Goal: Task Accomplishment & Management: Manage account settings

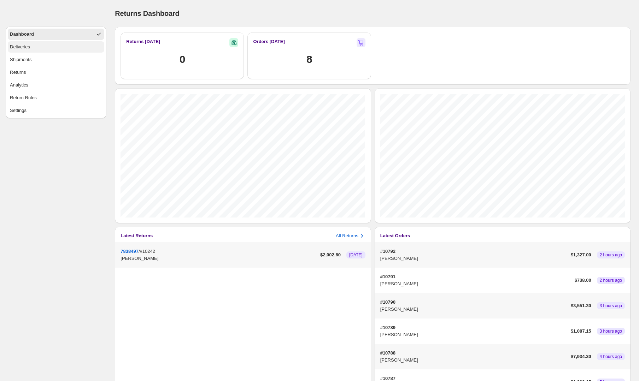
click at [29, 44] on div "Deliveries" at bounding box center [20, 46] width 20 height 7
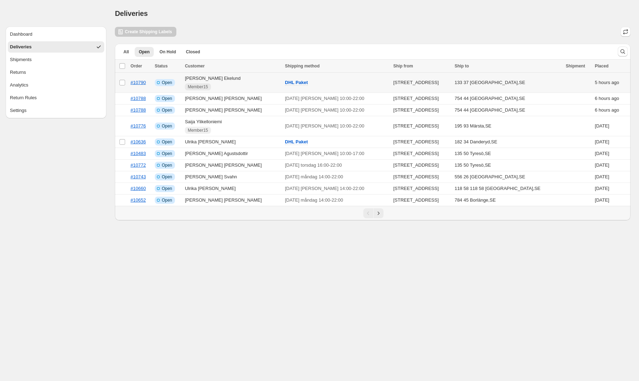
click at [123, 79] on td "Select order" at bounding box center [121, 83] width 13 height 20
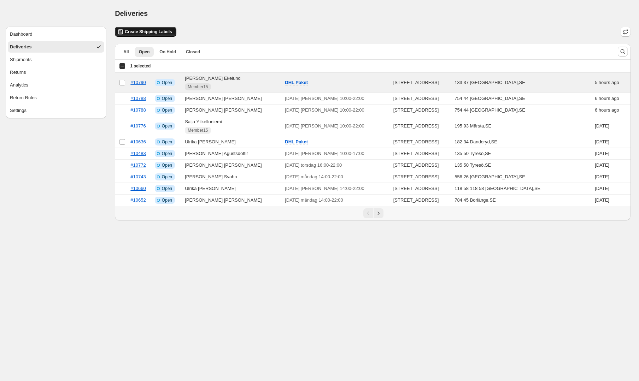
click at [142, 32] on span "Create Shipping Labels" at bounding box center [148, 32] width 47 height 6
click at [19, 109] on div "Settings" at bounding box center [18, 110] width 17 height 7
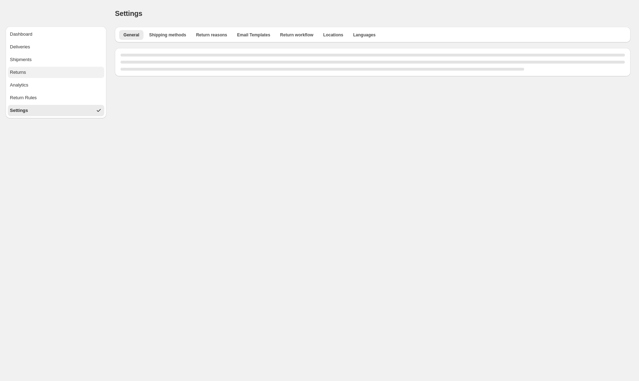
select select "**"
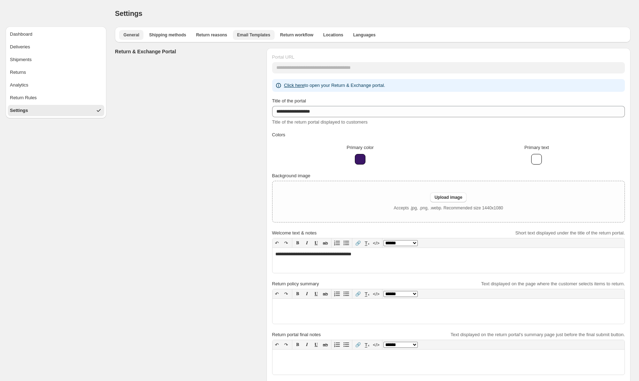
click at [250, 33] on span "Email Templates" at bounding box center [253, 35] width 33 height 6
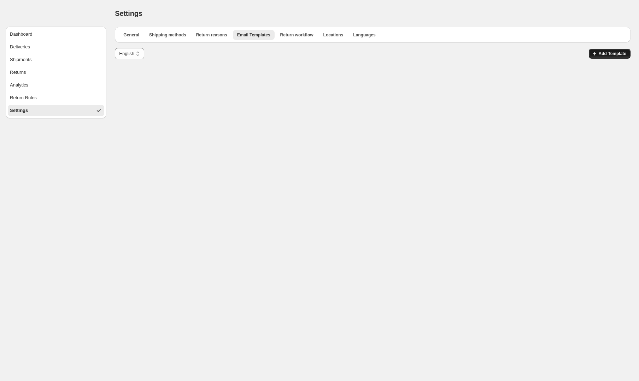
click at [612, 51] on span "Add Template" at bounding box center [613, 54] width 28 height 6
click at [289, 34] on span "Return workflow" at bounding box center [296, 35] width 33 height 6
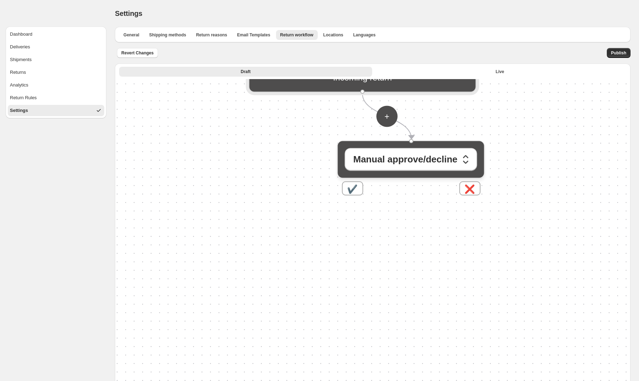
drag, startPoint x: 293, startPoint y: 212, endPoint x: 288, endPoint y: 66, distance: 146.4
click at [288, 66] on div "Draft Live More views Draft Live More views + Manual approve/decline ✔️ ❌ Incom…" at bounding box center [373, 262] width 516 height 397
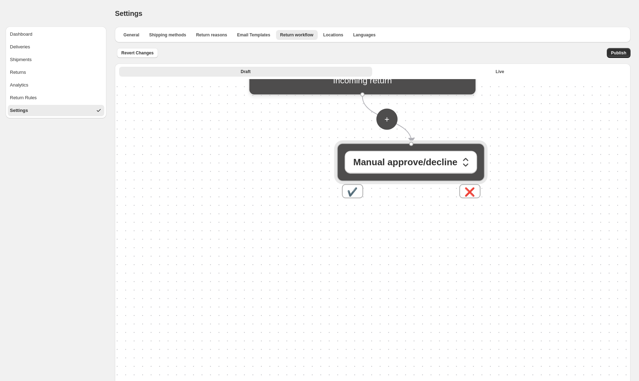
click at [371, 149] on div "Manual approve/decline" at bounding box center [409, 160] width 135 height 25
click at [374, 158] on span "Manual approve/decline" at bounding box center [405, 162] width 104 height 14
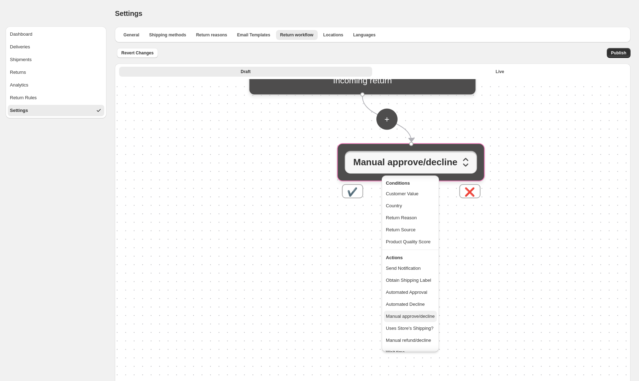
scroll to position [56, 0]
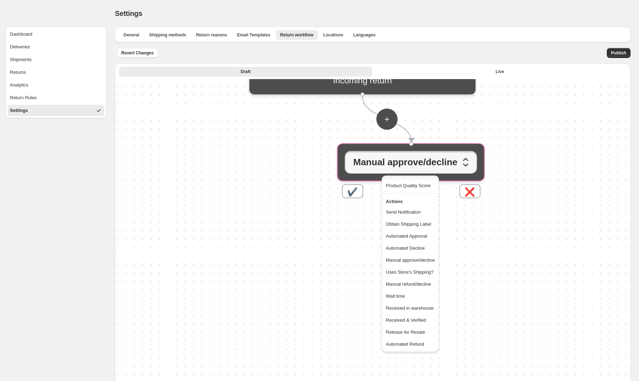
click at [305, 266] on div "+ Manual approve/decline ✔️ ❌ Incoming return" at bounding box center [373, 269] width 516 height 381
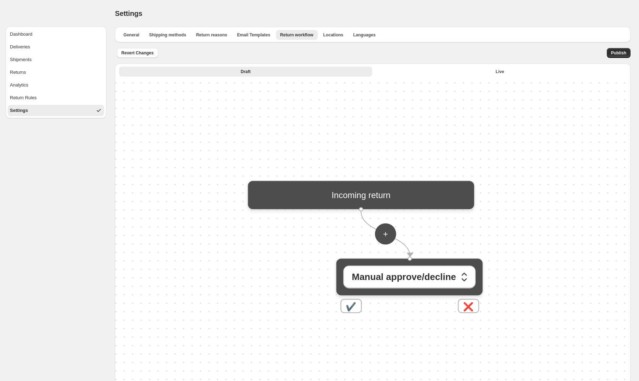
drag, startPoint x: 305, startPoint y: 266, endPoint x: 304, endPoint y: 381, distance: 114.9
click at [304, 381] on div "+ Manual approve/decline ✔️ ❌ Incoming return" at bounding box center [373, 269] width 516 height 381
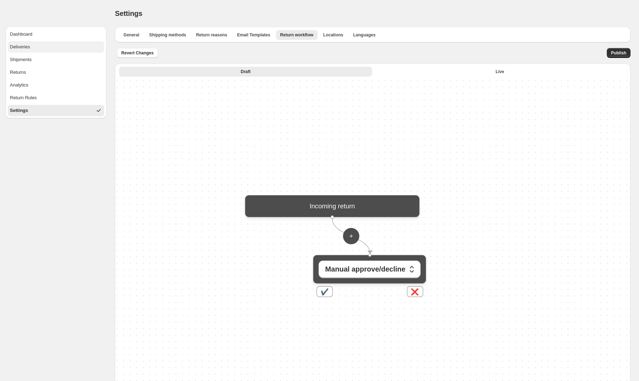
click at [20, 49] on div "Deliveries" at bounding box center [20, 46] width 20 height 7
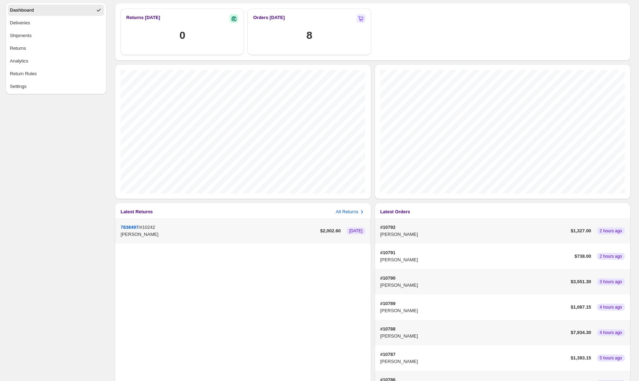
scroll to position [27, 0]
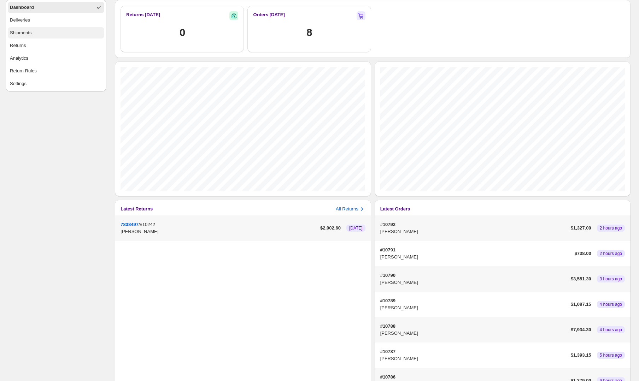
click at [31, 30] on div "Shipments" at bounding box center [21, 32] width 22 height 7
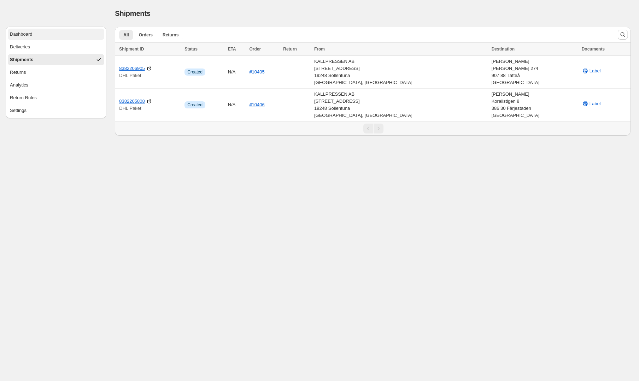
click at [33, 39] on button "Dashboard" at bounding box center [56, 34] width 96 height 11
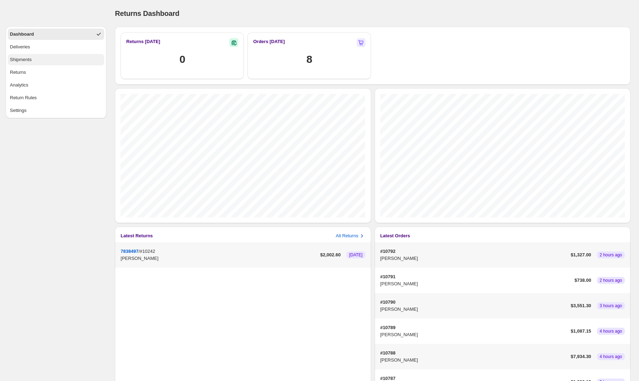
click at [29, 59] on div "Shipments" at bounding box center [21, 59] width 22 height 7
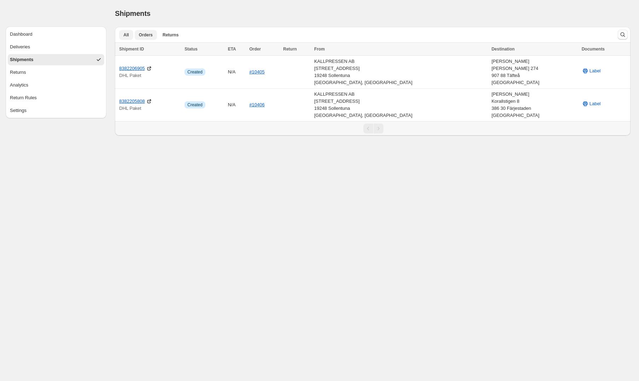
click at [145, 33] on span "Orders" at bounding box center [146, 35] width 14 height 6
click at [589, 68] on span "Label" at bounding box center [594, 71] width 11 height 7
drag, startPoint x: 115, startPoint y: 67, endPoint x: 148, endPoint y: 67, distance: 33.6
click at [148, 67] on td "8382206905 DHL Paket" at bounding box center [149, 72] width 68 height 33
copy link "8382206905"
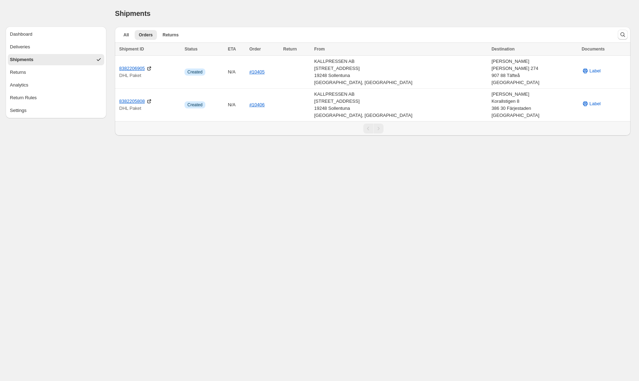
click at [378, 129] on div "Pagination" at bounding box center [379, 129] width 10 height 10
click at [370, 130] on div "Pagination" at bounding box center [368, 129] width 10 height 10
click at [36, 33] on button "Dashboard" at bounding box center [56, 34] width 96 height 11
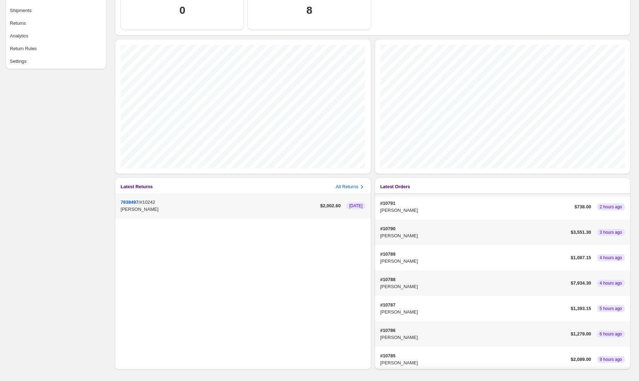
scroll to position [25, 0]
click at [34, 23] on button "Returns" at bounding box center [56, 23] width 96 height 11
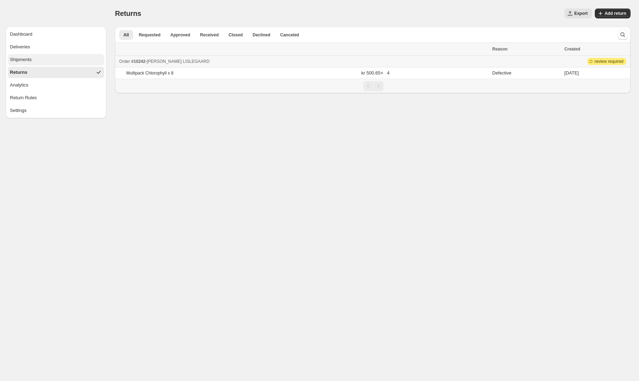
click at [27, 58] on div "Shipments" at bounding box center [21, 59] width 22 height 7
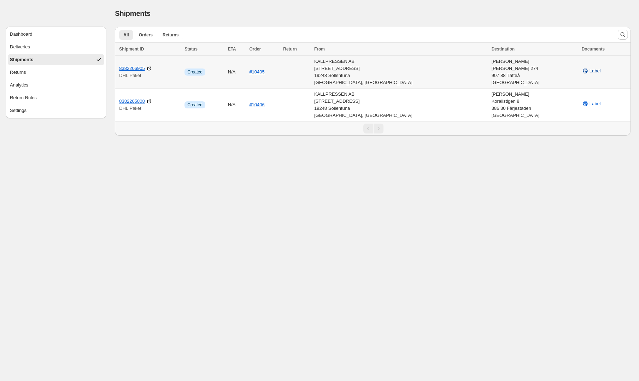
click at [589, 71] on span "Label" at bounding box center [594, 71] width 11 height 7
click at [33, 35] on div "Dashboard" at bounding box center [21, 34] width 23 height 7
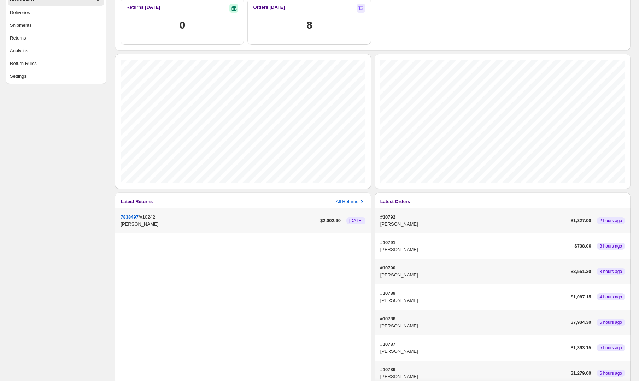
scroll to position [49, 0]
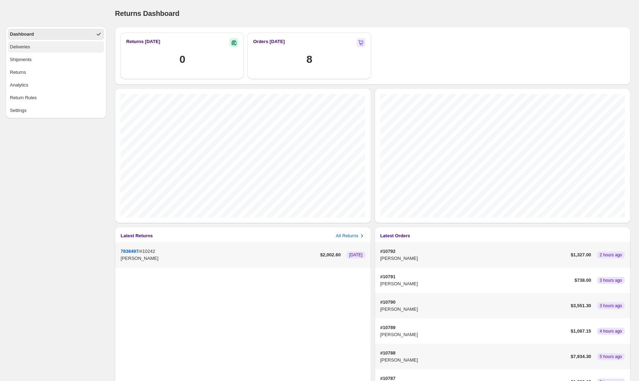
click at [32, 48] on button "Deliveries" at bounding box center [56, 46] width 96 height 11
